Goal: Task Accomplishment & Management: Manage account settings

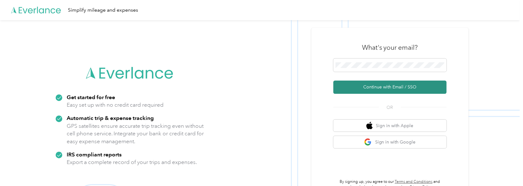
click at [367, 88] on button "Continue with Email / SSO" at bounding box center [389, 86] width 113 height 13
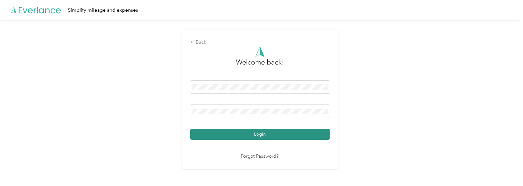
click at [268, 134] on button "Login" at bounding box center [260, 134] width 140 height 11
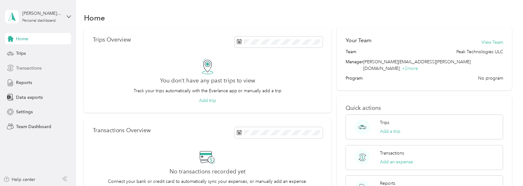
click at [27, 66] on span "Transactions" at bounding box center [28, 68] width 25 height 7
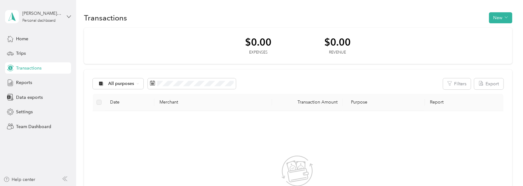
click at [69, 18] on icon at bounding box center [69, 16] width 4 height 4
click at [43, 50] on div "Team dashboard" at bounding box center [28, 50] width 34 height 7
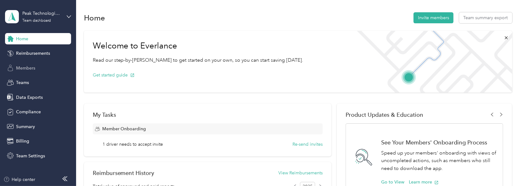
click at [28, 67] on span "Members" at bounding box center [25, 68] width 19 height 7
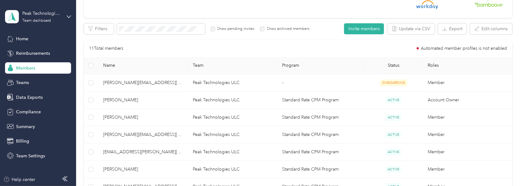
scroll to position [125, 0]
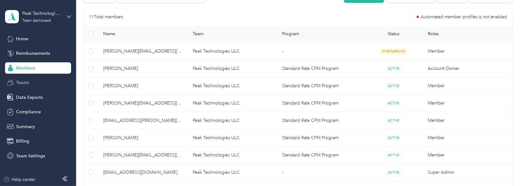
click at [28, 82] on span "Teams" at bounding box center [22, 82] width 13 height 7
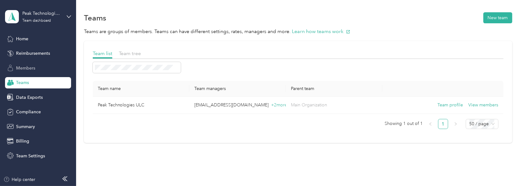
click at [29, 69] on span "Members" at bounding box center [25, 68] width 19 height 7
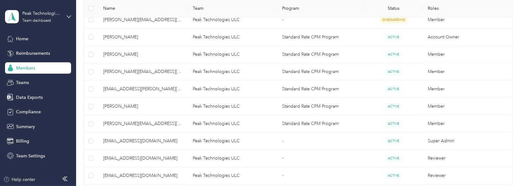
scroll to position [157, 0]
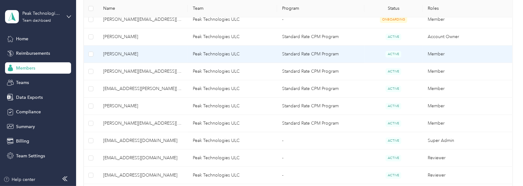
click at [219, 54] on td "Peak Technologies ULC" at bounding box center [233, 54] width 90 height 17
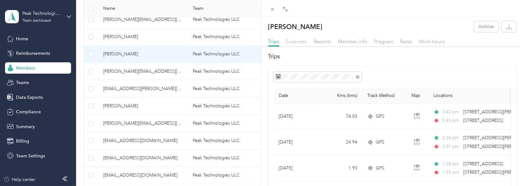
click at [294, 43] on span "Expenses" at bounding box center [296, 41] width 21 height 6
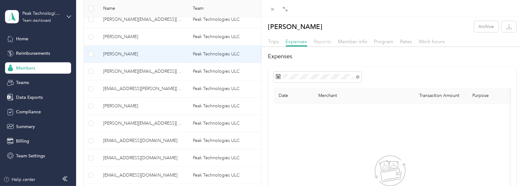
click at [324, 41] on span "Reports" at bounding box center [323, 41] width 18 height 6
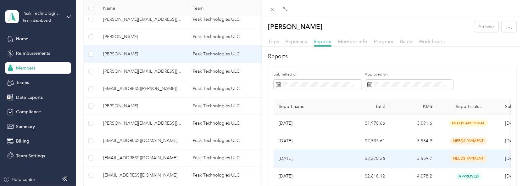
click at [467, 157] on span "needs payment" at bounding box center [468, 158] width 37 height 7
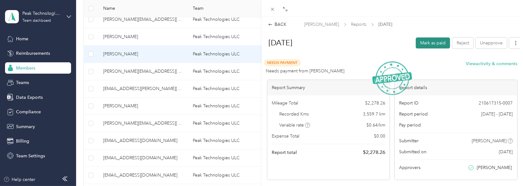
click at [426, 40] on button "Mark as paid" at bounding box center [432, 42] width 34 height 11
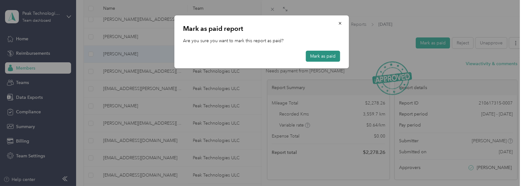
click at [326, 55] on button "Mark as paid" at bounding box center [322, 56] width 34 height 11
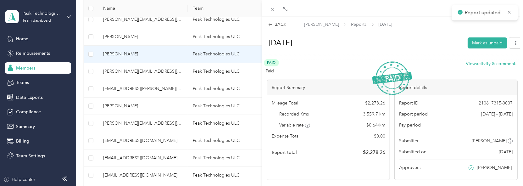
click at [267, 24] on div "BACK [PERSON_NAME] Reports [DATE]" at bounding box center [391, 24] width 261 height 7
click at [279, 23] on div "BACK" at bounding box center [277, 24] width 19 height 7
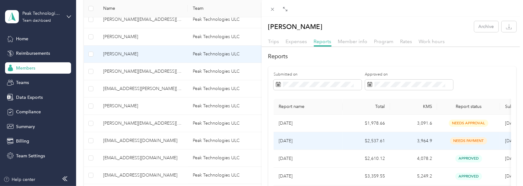
click at [467, 139] on span "needs payment" at bounding box center [468, 140] width 37 height 7
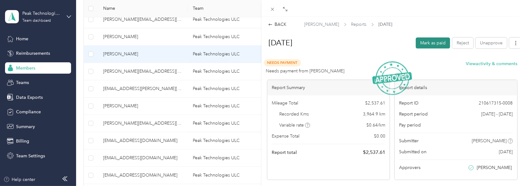
click at [427, 43] on button "Mark as paid" at bounding box center [432, 42] width 34 height 11
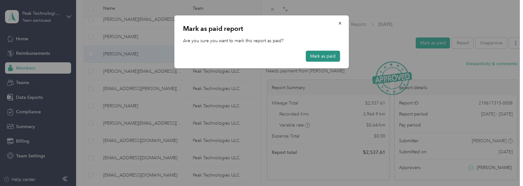
click at [324, 56] on button "Mark as paid" at bounding box center [322, 56] width 34 height 11
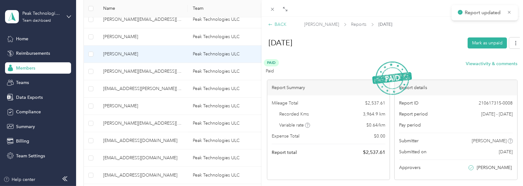
click at [272, 24] on icon at bounding box center [270, 24] width 4 height 4
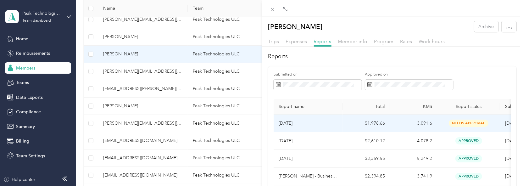
click at [463, 123] on span "needs approval" at bounding box center [468, 122] width 40 height 7
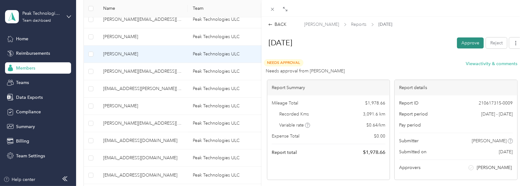
click at [462, 41] on button "Approve" at bounding box center [470, 42] width 27 height 11
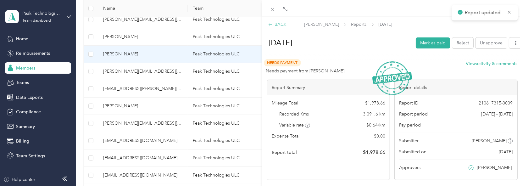
click at [273, 23] on div "BACK" at bounding box center [277, 24] width 19 height 7
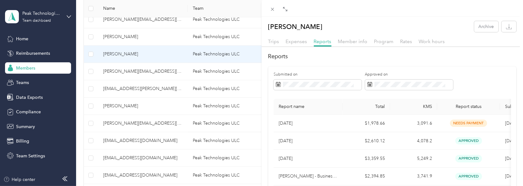
click at [92, 71] on div "[PERSON_NAME] Archive Trips Expenses Reports Member info Program Rates Work hou…" at bounding box center [261, 93] width 523 height 186
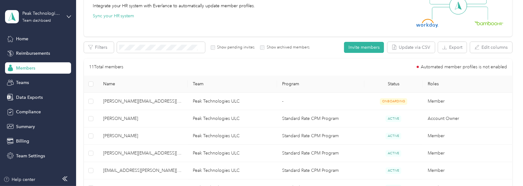
scroll to position [94, 0]
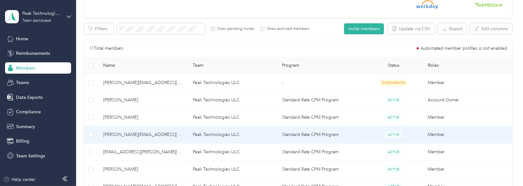
click at [114, 133] on span "[PERSON_NAME][EMAIL_ADDRESS][PERSON_NAME][DOMAIN_NAME]" at bounding box center [143, 134] width 80 height 7
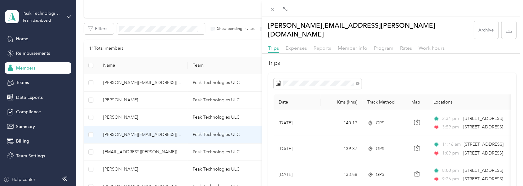
click at [319, 45] on span "Reports" at bounding box center [323, 48] width 18 height 6
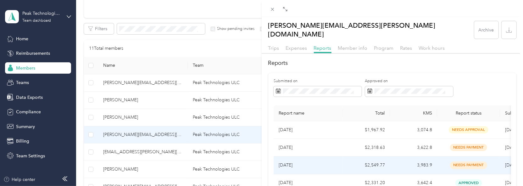
click at [469, 161] on span "needs payment" at bounding box center [468, 164] width 37 height 7
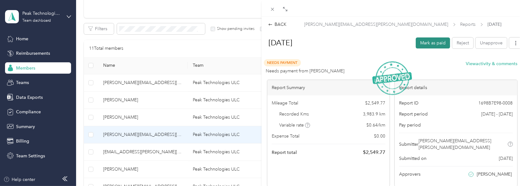
click at [425, 42] on button "Mark as paid" at bounding box center [432, 42] width 34 height 11
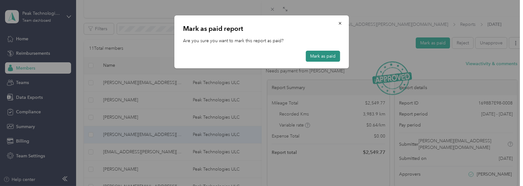
click at [327, 56] on button "Mark as paid" at bounding box center [322, 56] width 34 height 11
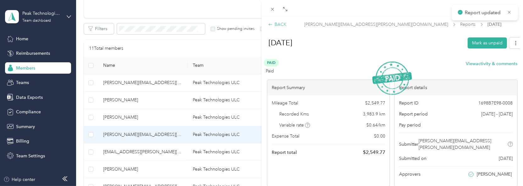
click at [273, 22] on div "BACK" at bounding box center [277, 24] width 19 height 7
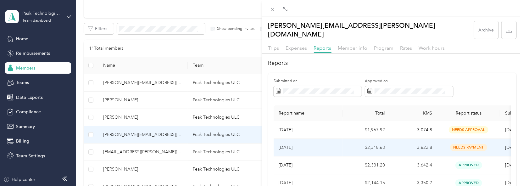
click at [464, 144] on span "needs payment" at bounding box center [468, 147] width 37 height 7
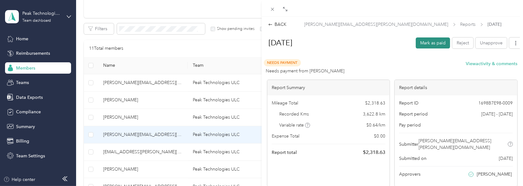
click at [425, 44] on button "Mark as paid" at bounding box center [432, 42] width 34 height 11
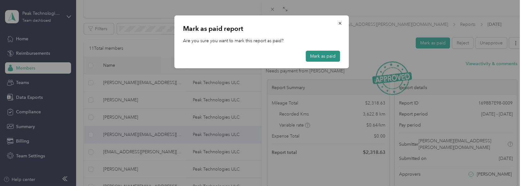
click at [325, 54] on button "Mark as paid" at bounding box center [322, 56] width 34 height 11
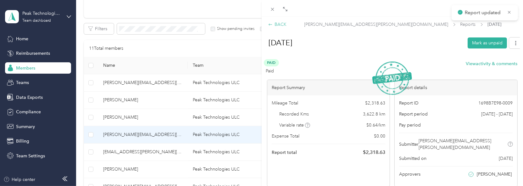
click at [279, 24] on div "BACK" at bounding box center [277, 24] width 19 height 7
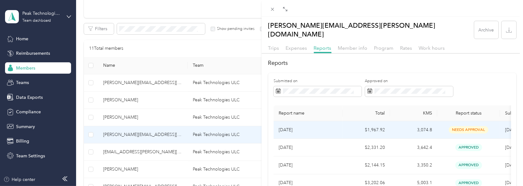
click at [462, 126] on span "needs approval" at bounding box center [468, 129] width 40 height 7
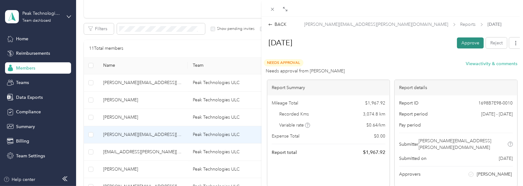
click at [464, 41] on button "Approve" at bounding box center [470, 42] width 27 height 11
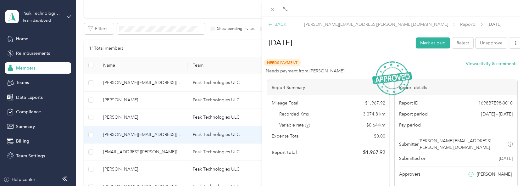
click at [272, 25] on div "BACK" at bounding box center [277, 24] width 19 height 7
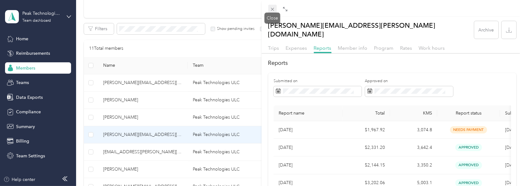
click at [271, 8] on icon at bounding box center [272, 9] width 5 height 5
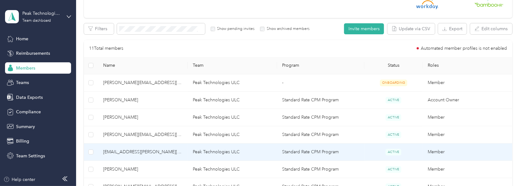
click at [140, 150] on span "[EMAIL_ADDRESS][PERSON_NAME][DOMAIN_NAME]" at bounding box center [143, 151] width 80 height 7
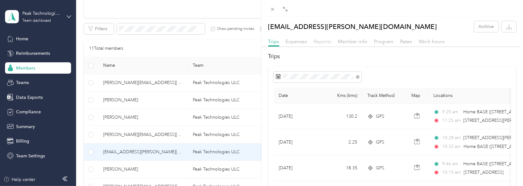
click at [323, 42] on span "Reports" at bounding box center [323, 41] width 18 height 6
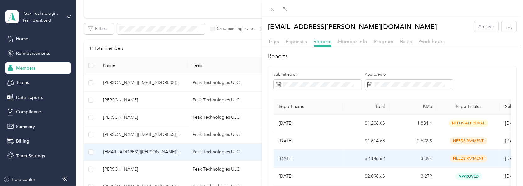
click at [471, 158] on span "needs payment" at bounding box center [468, 158] width 37 height 7
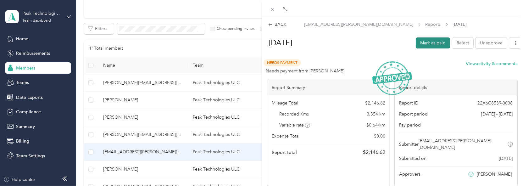
click at [428, 42] on button "Mark as paid" at bounding box center [432, 42] width 34 height 11
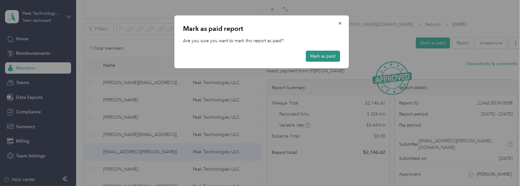
click at [333, 55] on button "Mark as paid" at bounding box center [322, 56] width 34 height 11
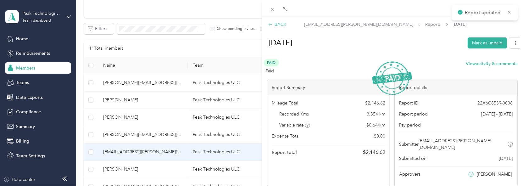
click at [274, 24] on div "BACK" at bounding box center [277, 24] width 19 height 7
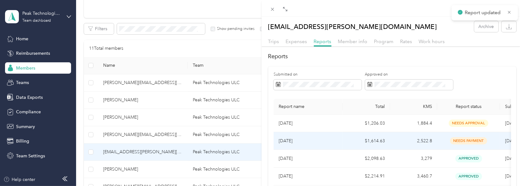
click at [460, 139] on span "needs payment" at bounding box center [468, 140] width 37 height 7
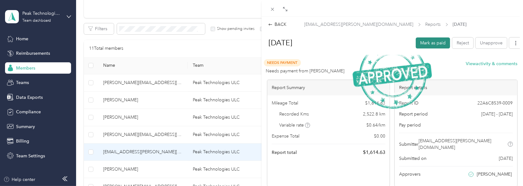
click at [425, 41] on button "Mark as paid" at bounding box center [432, 42] width 34 height 11
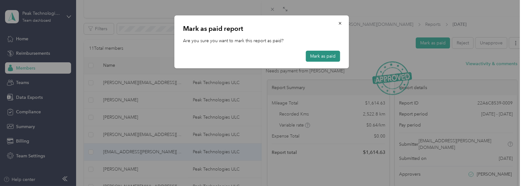
click at [322, 54] on button "Mark as paid" at bounding box center [322, 56] width 34 height 11
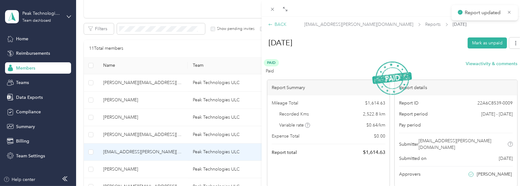
click at [275, 23] on div "BACK" at bounding box center [277, 24] width 19 height 7
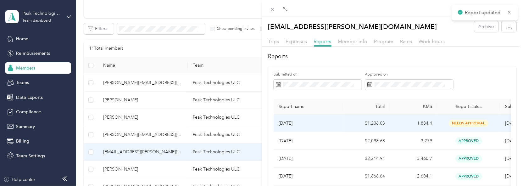
click at [462, 122] on span "needs approval" at bounding box center [468, 122] width 40 height 7
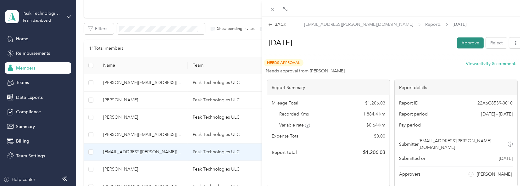
click at [467, 39] on button "Approve" at bounding box center [470, 42] width 27 height 11
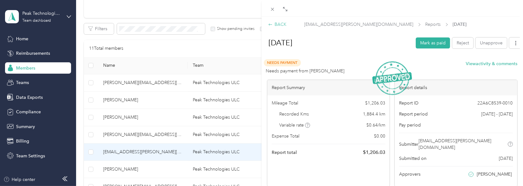
click at [270, 24] on icon at bounding box center [270, 24] width 4 height 4
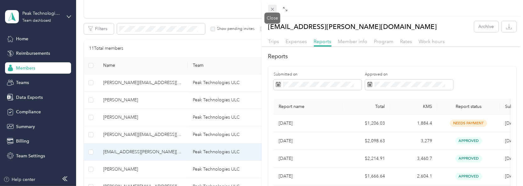
click at [272, 9] on icon at bounding box center [272, 9] width 3 height 3
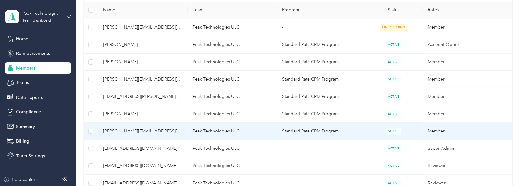
scroll to position [157, 0]
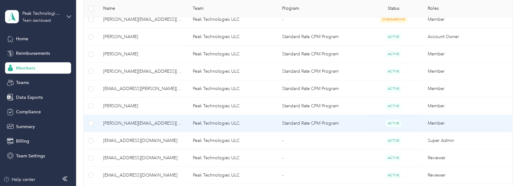
click at [144, 122] on span "[PERSON_NAME][EMAIL_ADDRESS][PERSON_NAME][DOMAIN_NAME]" at bounding box center [143, 123] width 80 height 7
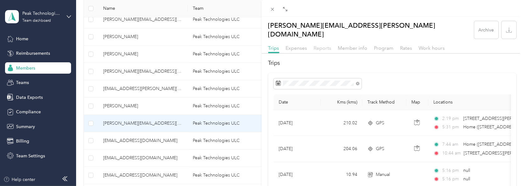
click at [323, 45] on span "Reports" at bounding box center [323, 48] width 18 height 6
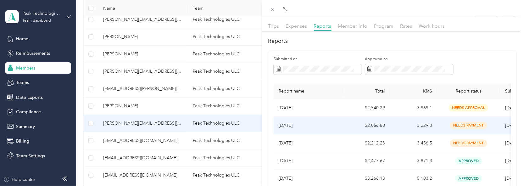
scroll to position [31, 0]
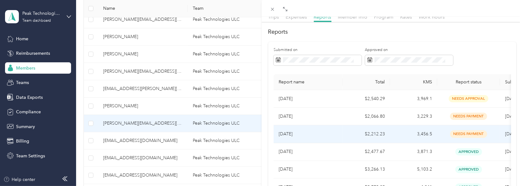
click at [468, 130] on span "needs payment" at bounding box center [468, 133] width 37 height 7
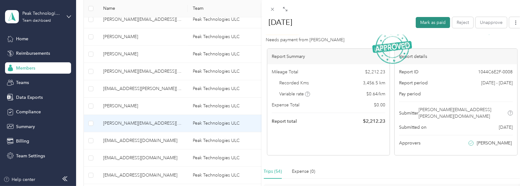
click at [427, 24] on button "Mark as paid" at bounding box center [432, 22] width 34 height 11
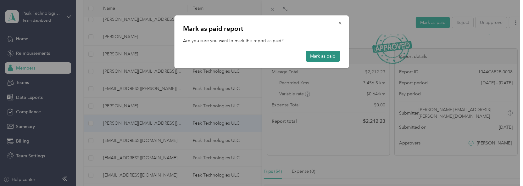
click at [332, 55] on button "Mark as paid" at bounding box center [322, 56] width 34 height 11
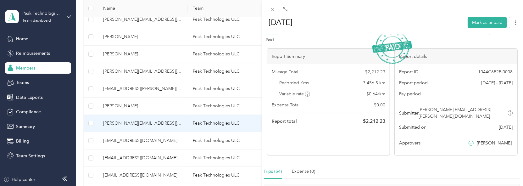
scroll to position [0, 0]
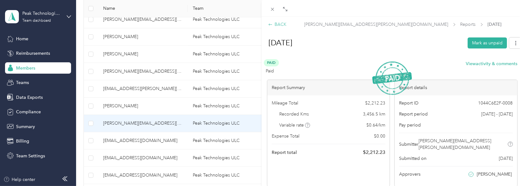
click at [278, 21] on div "BACK" at bounding box center [277, 24] width 19 height 7
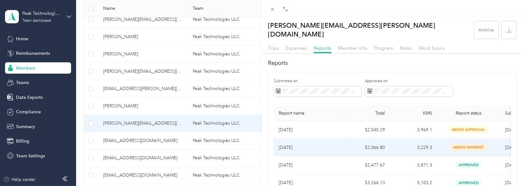
click at [465, 144] on span "needs payment" at bounding box center [468, 147] width 37 height 7
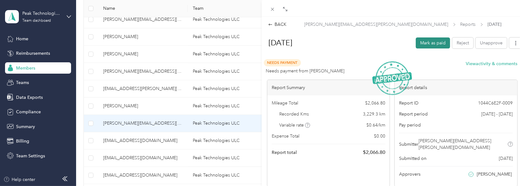
click at [429, 41] on button "Mark as paid" at bounding box center [432, 42] width 34 height 11
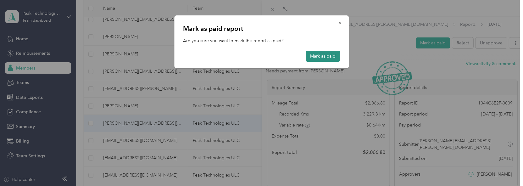
click at [331, 55] on button "Mark as paid" at bounding box center [322, 56] width 34 height 11
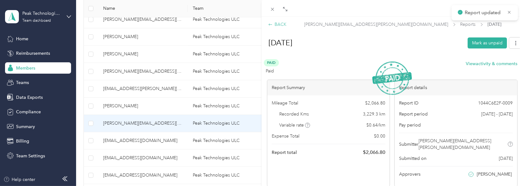
click at [272, 22] on icon at bounding box center [270, 24] width 4 height 4
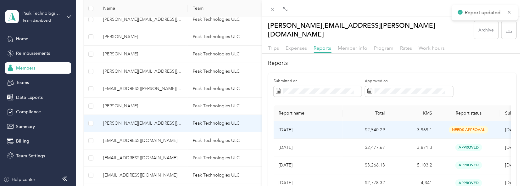
click at [469, 126] on span "needs approval" at bounding box center [468, 129] width 40 height 7
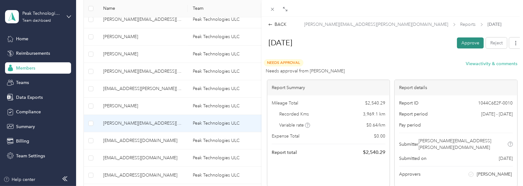
click at [463, 41] on button "Approve" at bounding box center [470, 42] width 27 height 11
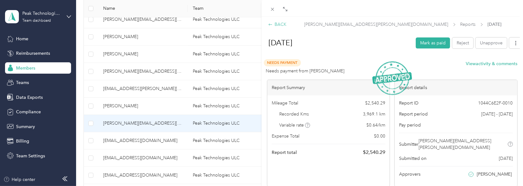
click at [280, 24] on div "BACK" at bounding box center [277, 24] width 19 height 7
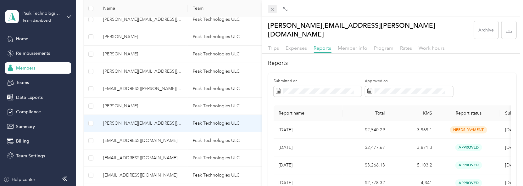
click at [270, 9] on icon at bounding box center [272, 9] width 5 height 5
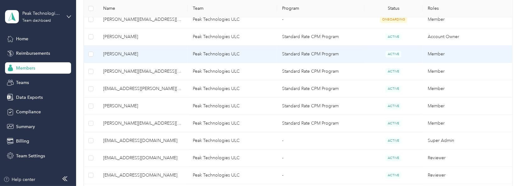
click at [125, 54] on span "[PERSON_NAME]" at bounding box center [143, 54] width 80 height 7
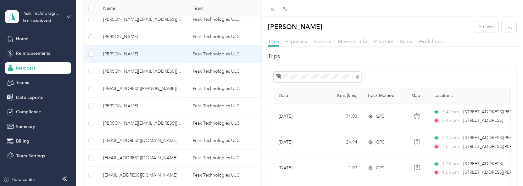
click at [327, 42] on span "Reports" at bounding box center [323, 41] width 18 height 6
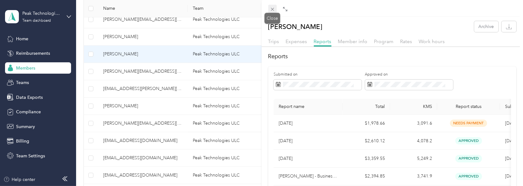
click at [272, 9] on icon at bounding box center [272, 9] width 3 height 3
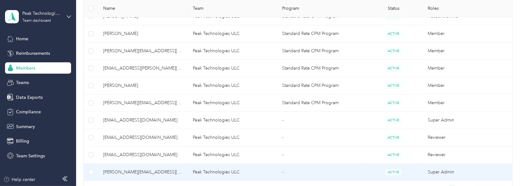
scroll to position [125, 0]
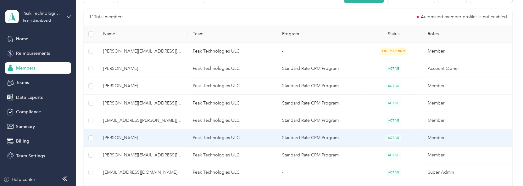
click at [394, 136] on span "ACTIVE" at bounding box center [393, 137] width 16 height 7
click at [125, 135] on span "[PERSON_NAME]" at bounding box center [143, 137] width 80 height 7
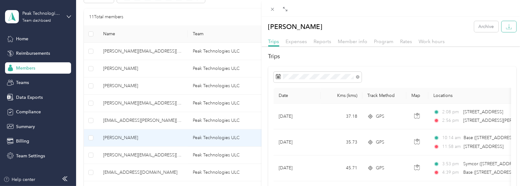
click at [506, 28] on icon "button" at bounding box center [509, 27] width 6 height 6
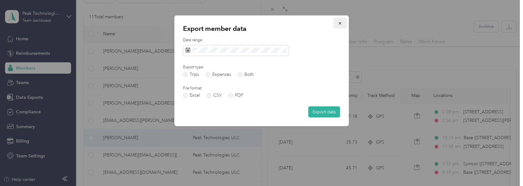
click at [340, 22] on icon "button" at bounding box center [339, 23] width 4 height 4
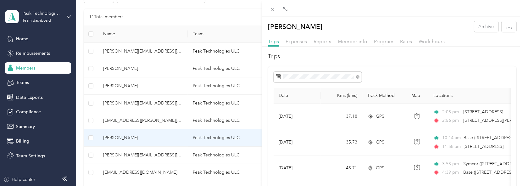
click at [127, 118] on div "[PERSON_NAME] Archive Trips Expenses Reports Member info Program Rates Work hou…" at bounding box center [261, 93] width 523 height 186
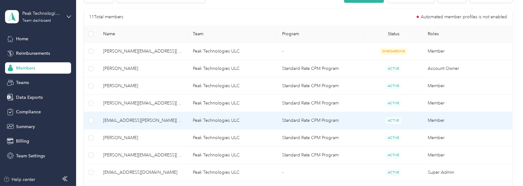
click at [113, 120] on span "[EMAIL_ADDRESS][PERSON_NAME][DOMAIN_NAME]" at bounding box center [143, 120] width 80 height 7
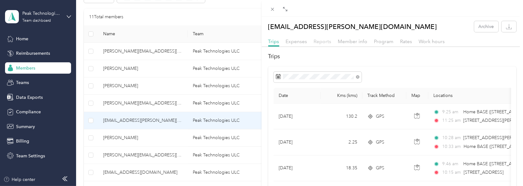
click at [321, 41] on span "Reports" at bounding box center [323, 41] width 18 height 6
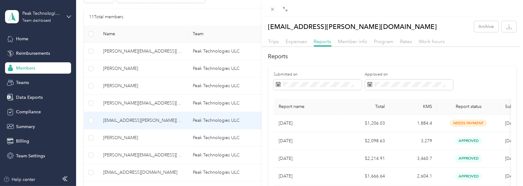
click at [22, 38] on div "[EMAIL_ADDRESS][PERSON_NAME][DOMAIN_NAME] Archive Trips Expenses Reports Member…" at bounding box center [261, 93] width 523 height 186
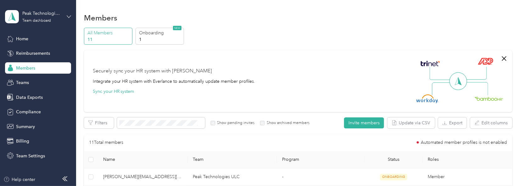
click at [68, 17] on icon at bounding box center [69, 16] width 4 height 4
click at [27, 79] on div "Log out" at bounding box center [23, 80] width 24 height 7
